Goal: Information Seeking & Learning: Learn about a topic

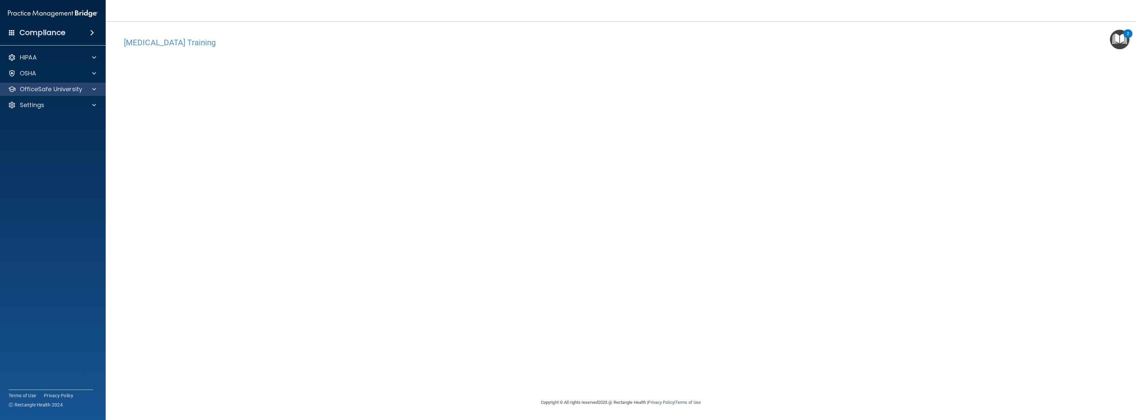
click at [63, 95] on div "OfficeSafe University" at bounding box center [53, 89] width 106 height 13
click at [62, 92] on p "OfficeSafe University" at bounding box center [51, 89] width 62 height 8
click at [61, 133] on p "Continuing Education" at bounding box center [49, 136] width 90 height 7
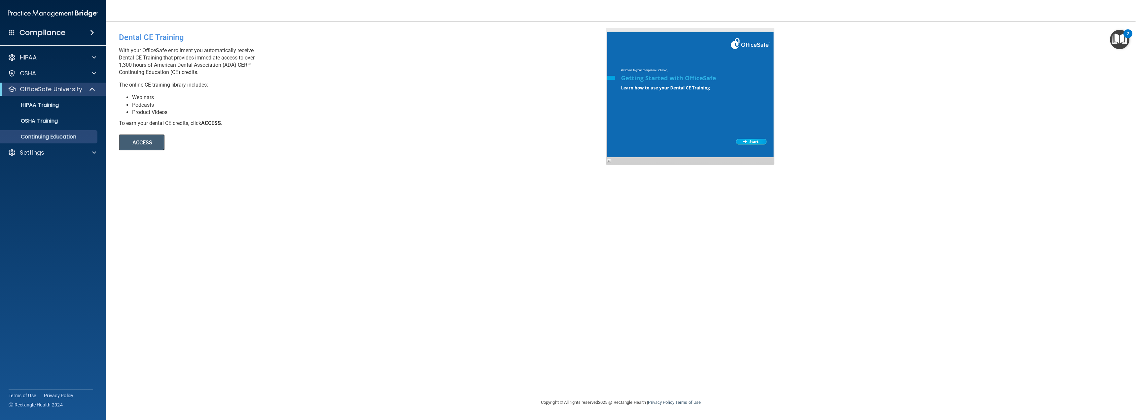
click at [157, 144] on button "ACCESS" at bounding box center [142, 142] width 46 height 16
click at [49, 119] on p "OSHA Training" at bounding box center [30, 121] width 53 height 7
